Goal: Transaction & Acquisition: Purchase product/service

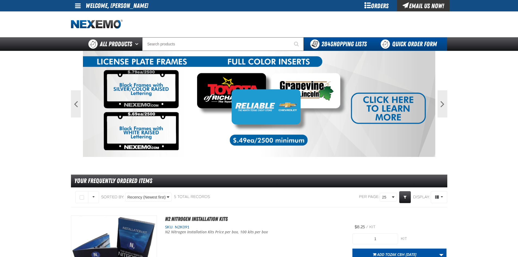
click at [416, 44] on link "Quick Order Form" at bounding box center [410, 44] width 74 height 14
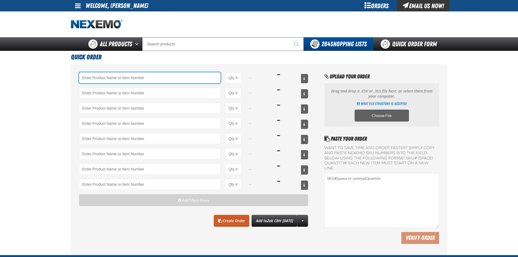
click at [116, 77] on input "Product" at bounding box center [150, 77] width 142 height 11
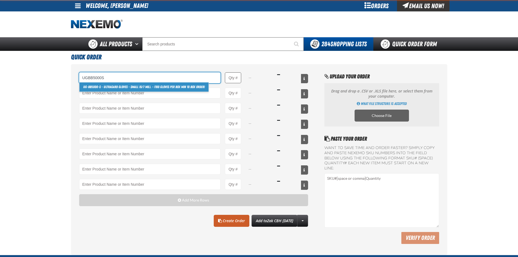
type input "UGBB5000S"
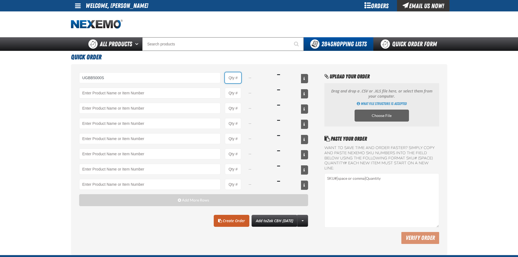
click at [233, 78] on input "Product Quantity" at bounding box center [233, 77] width 16 height 11
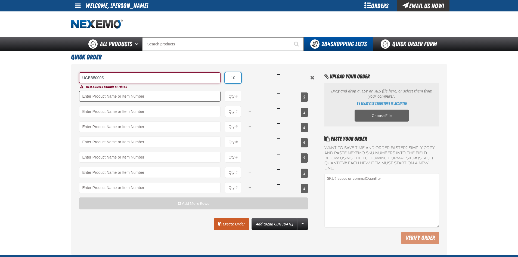
type input "10"
click at [178, 94] on input "Product" at bounding box center [150, 96] width 142 height 11
click at [87, 77] on input "UGBB5000S" at bounding box center [150, 77] width 142 height 11
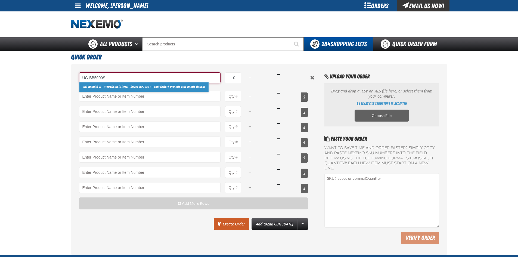
click at [156, 86] on link "UG-BB5000-S - Ultragard gloves - Small (6/7 mil). - (100 gloves per box MIN 10 …" at bounding box center [143, 86] width 129 height 9
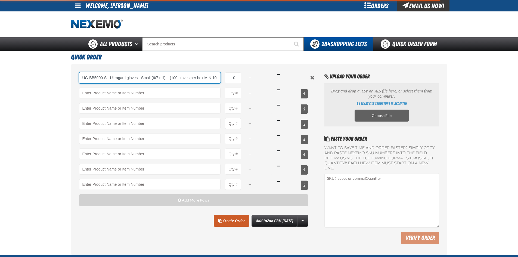
scroll to position [0, 18]
type input "UG-BB5000-S - Ultragard gloves - Small (6/7 mil). - (100 gloves per box MIN 10 …"
select select "box"
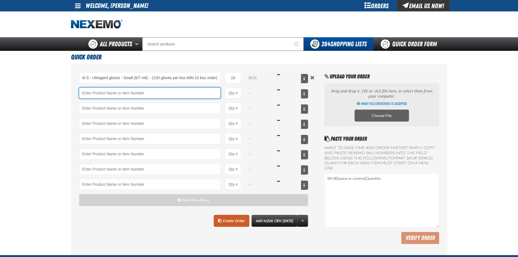
click at [144, 95] on input "Product" at bounding box center [150, 93] width 142 height 11
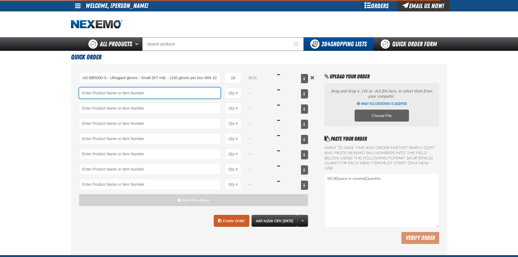
type input "UG-BB5000-S - Ultragard gloves - Small (6/7 mil). - (100 gloves per box MIN 10 …"
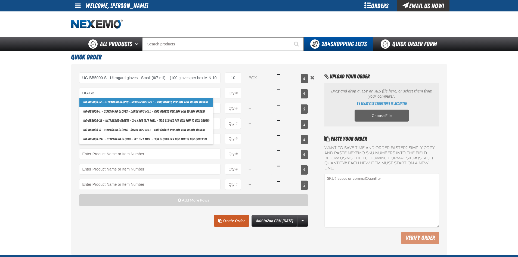
click at [131, 104] on link "UG-BB 5000-M - Ultragard gloves - Medium (6/7 mil). - (100 gloves per box MIN 1…" at bounding box center [146, 102] width 134 height 9
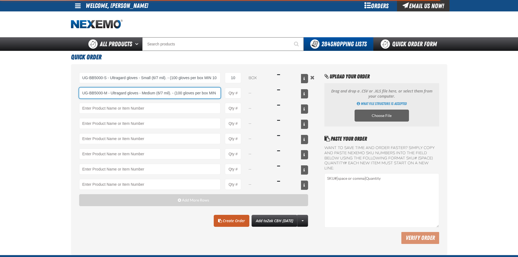
scroll to position [0, 22]
type input "UG-BB5000-M - Ultragard gloves - Medium (6/7 mil). - (100 gloves per box MIN 10…"
type input "1"
select select "box"
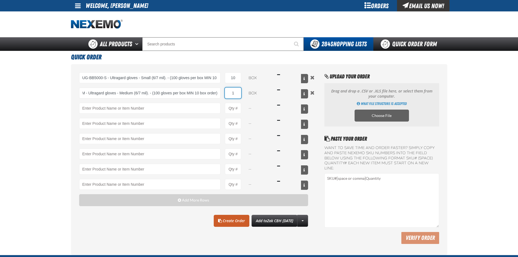
click at [238, 94] on input "1" at bounding box center [233, 93] width 16 height 11
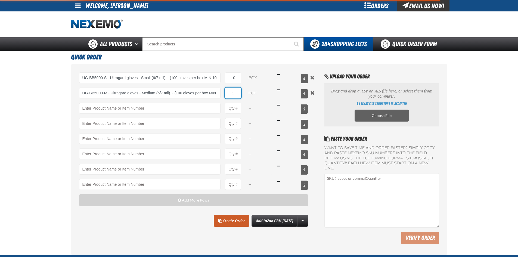
type input "UG-BB5000-M - Ultragard gloves - Medium (6/7 mil). - (100 gloves per box MIN 10…"
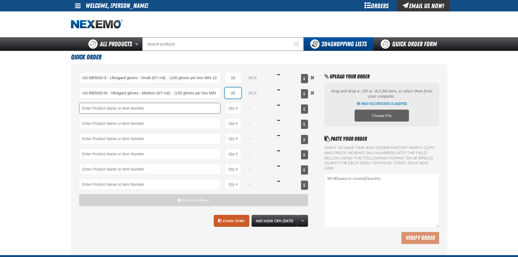
type input "20"
click at [163, 109] on input "Product" at bounding box center [150, 108] width 142 height 11
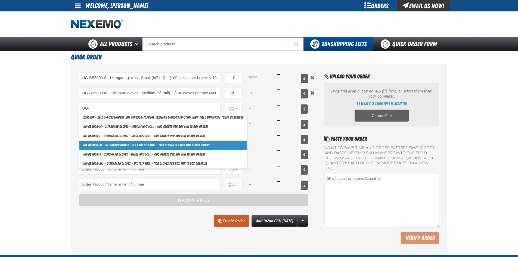
click at [151, 144] on link "UG- BB5000-XL - Ultragard gloves - X-Large (6/7 mil). - (100 gloves per box MIN…" at bounding box center [163, 145] width 168 height 9
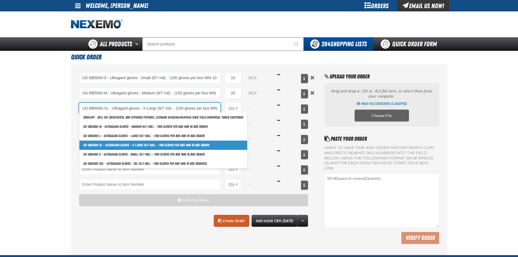
scroll to position [0, 24]
type input "UG-BB5000-XL - Ultragard gloves - X-Large (6/7 mil). - (100 gloves per box MIN …"
type input "1"
select select "box"
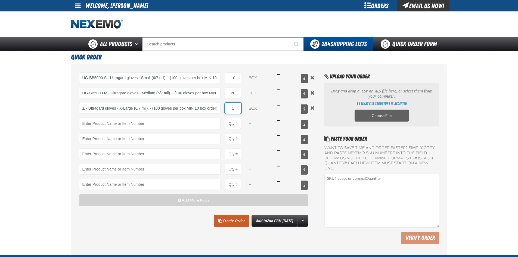
click at [237, 110] on input "1" at bounding box center [233, 108] width 16 height 11
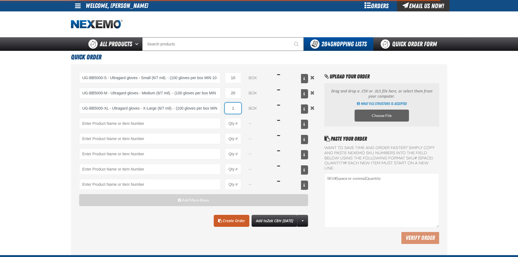
type input "UG-BB5000-XL - Ultragard gloves - X-Large (6/7 mil). - (100 gloves per box MIN …"
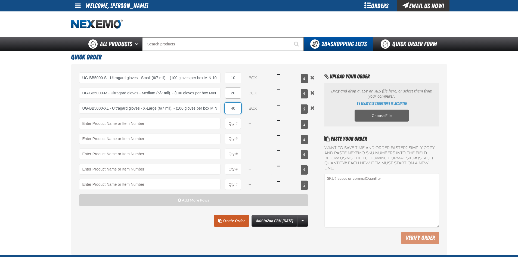
type input "40"
click at [239, 94] on input "20" at bounding box center [233, 93] width 16 height 11
type input "2"
type input "40"
click at [162, 224] on div "Clear All Create Order Add to Zak CBH 9.3.2025 Create New Shopping List Add to …" at bounding box center [193, 221] width 229 height 12
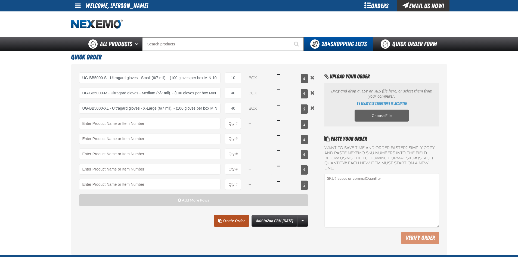
click at [230, 219] on link "Create Order" at bounding box center [232, 221] width 36 height 12
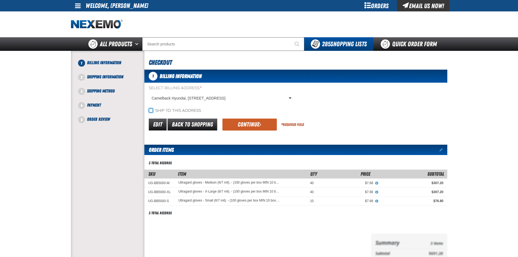
click at [150, 111] on input "Ship to this address" at bounding box center [151, 110] width 4 height 4
checkbox input "true"
click at [238, 125] on button "Continue" at bounding box center [249, 125] width 54 height 12
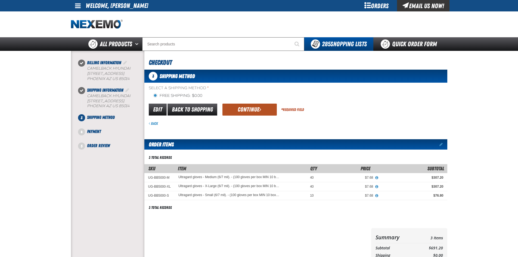
click at [247, 110] on button "Continue" at bounding box center [249, 110] width 54 height 12
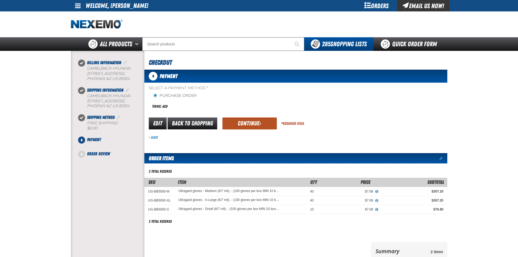
click at [250, 123] on button "Continue" at bounding box center [249, 123] width 54 height 12
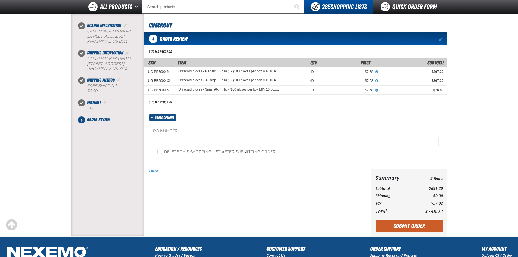
scroll to position [54, 0]
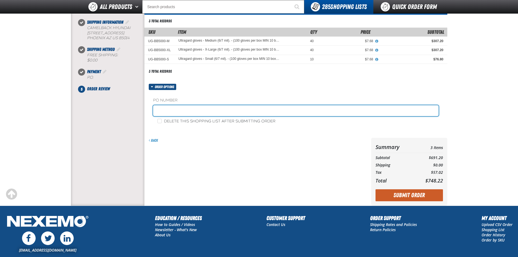
click at [176, 110] on input "text" at bounding box center [296, 110] width 286 height 11
type input "117713T"
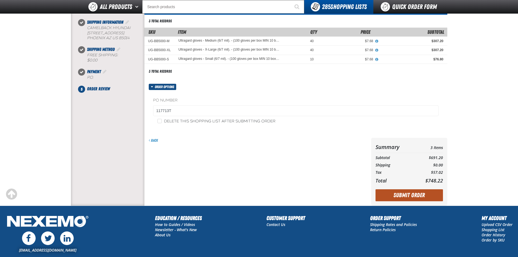
click at [394, 194] on button "Submit Order" at bounding box center [409, 195] width 67 height 12
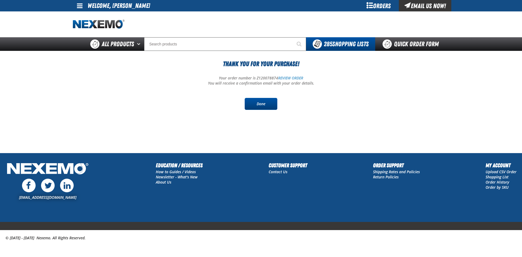
click at [260, 101] on link "Done" at bounding box center [261, 104] width 33 height 12
